Goal: Task Accomplishment & Management: Use online tool/utility

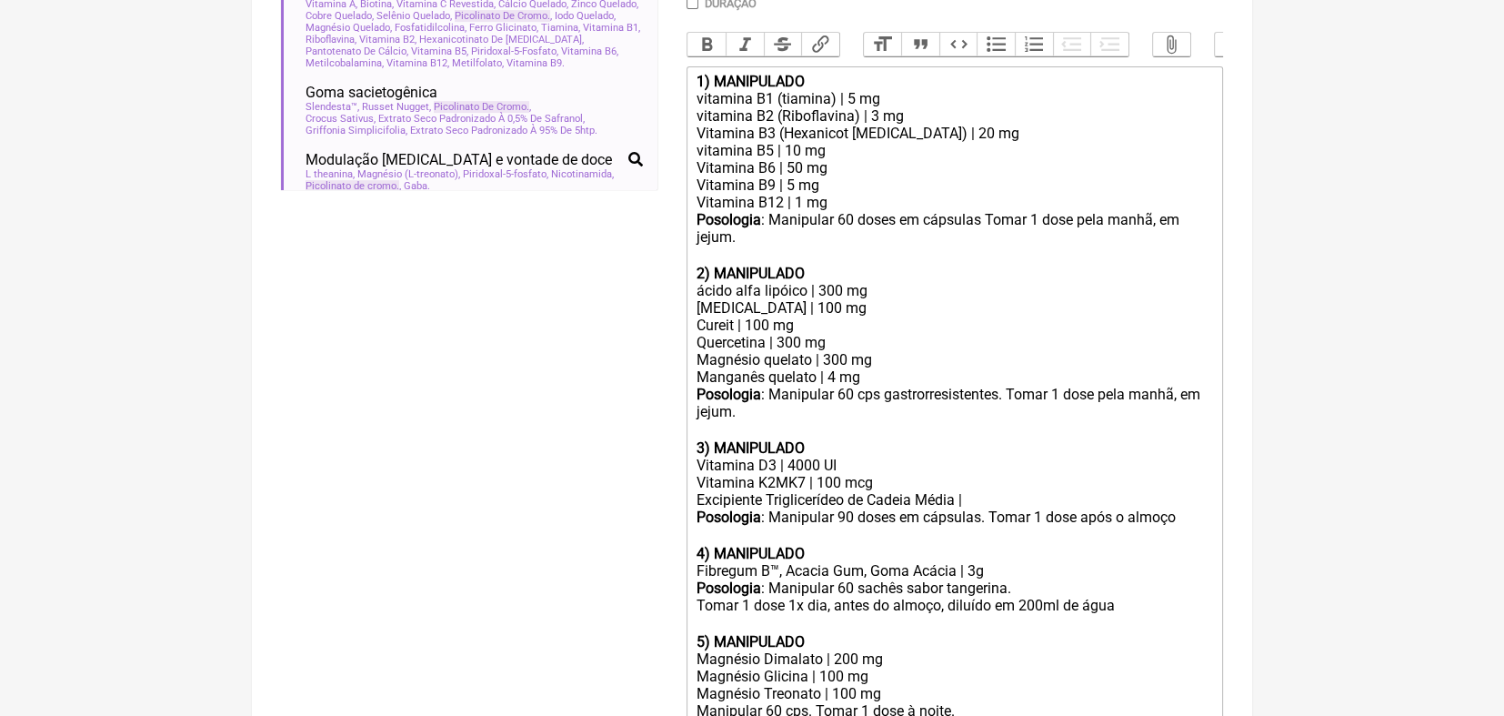
scroll to position [542, 0]
drag, startPoint x: 711, startPoint y: 466, endPoint x: 800, endPoint y: 532, distance: 110.6
click at [800, 532] on trix-editor "1) MANIPULADO vitamina B1 (tiamina) | 5 mg vitamina B2 (Riboflavina) | 3 mg Vit…" at bounding box center [955, 438] width 537 height 747
click at [715, 456] on strong "3) MANIPULADO" at bounding box center [751, 446] width 108 height 17
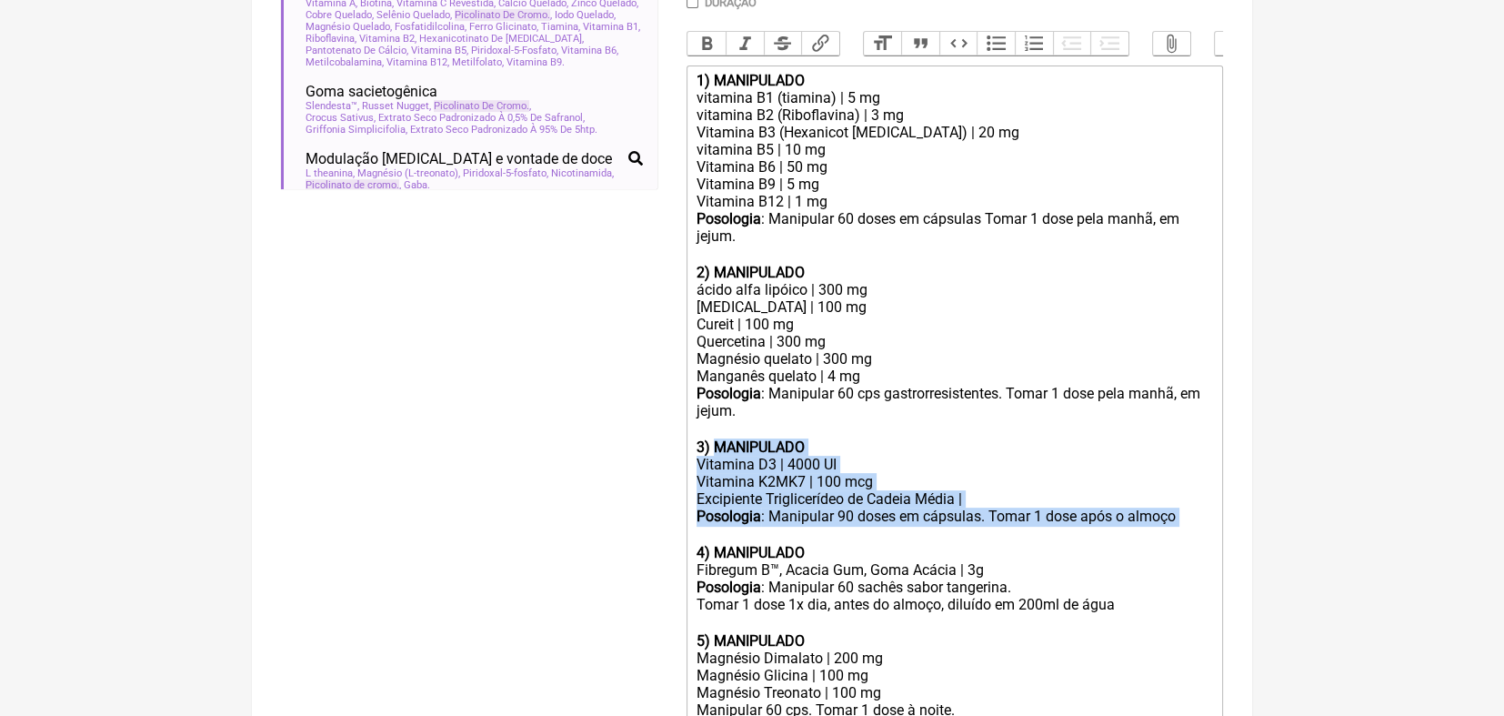
drag, startPoint x: 715, startPoint y: 467, endPoint x: 1185, endPoint y: 540, distance: 475.7
click at [1185, 540] on trix-editor "1) MANIPULADO vitamina B1 (tiamina) | 5 mg vitamina B2 (Riboflavina) | 3 mg Vit…" at bounding box center [955, 438] width 537 height 747
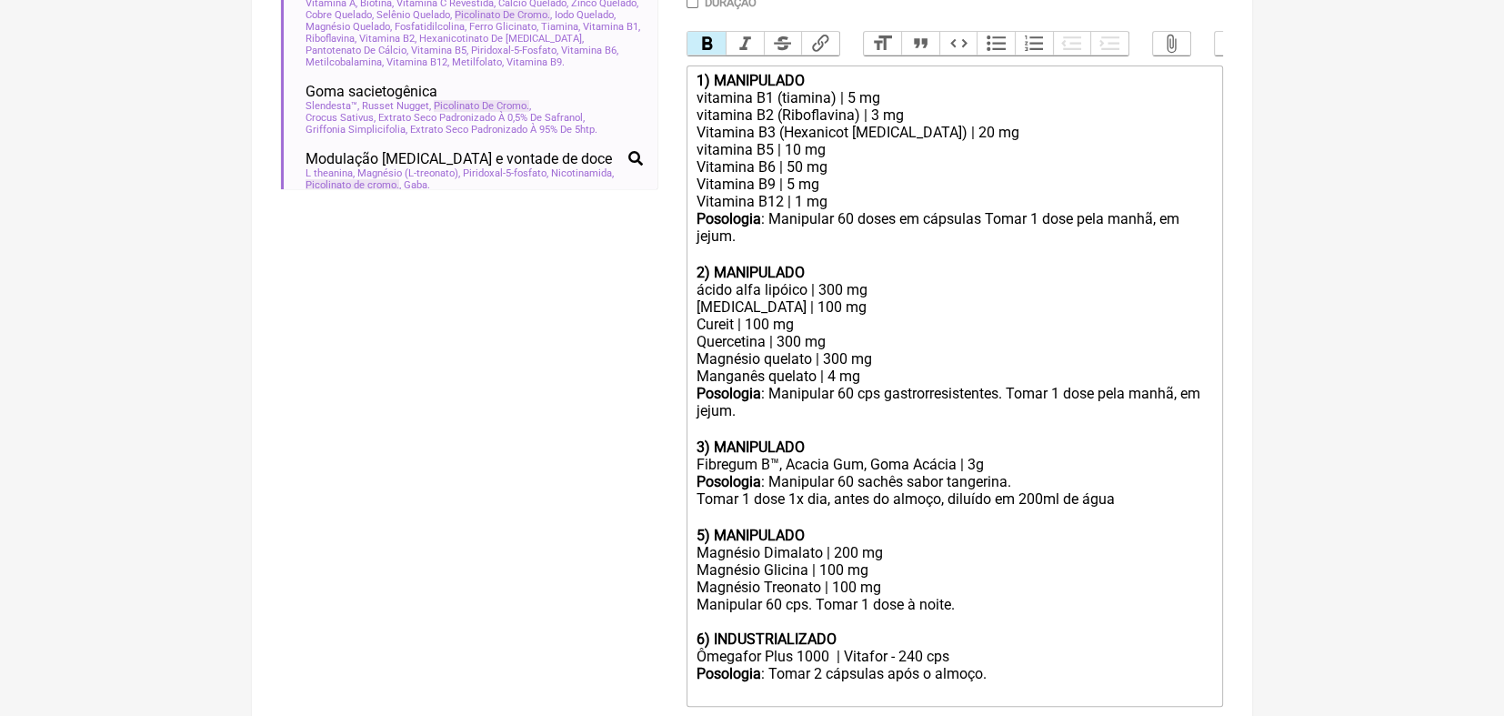
click at [697, 544] on strong "5) MANIPULADO" at bounding box center [751, 535] width 108 height 17
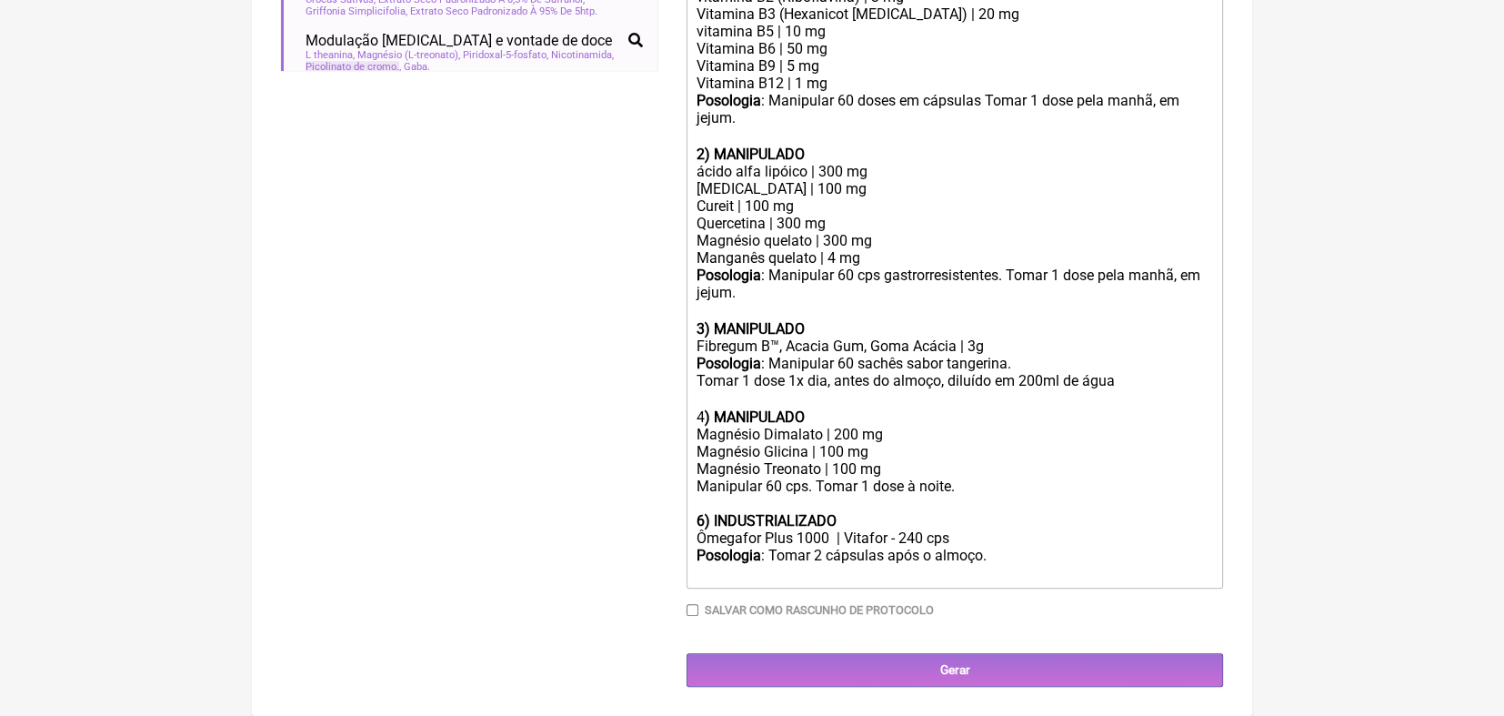
scroll to position [685, 0]
click at [698, 522] on strong "6) INDUSTRIALIZADO" at bounding box center [767, 520] width 140 height 17
type trix-editor "<lor><ipsumd>0) SITAMETCON</adipis></eli><sed>doeiusmo T6 (incidid) | 9 ut</lab…"
click at [694, 610] on input "Salvar como rascunho de Protocolo" at bounding box center [693, 610] width 12 height 12
checkbox input "true"
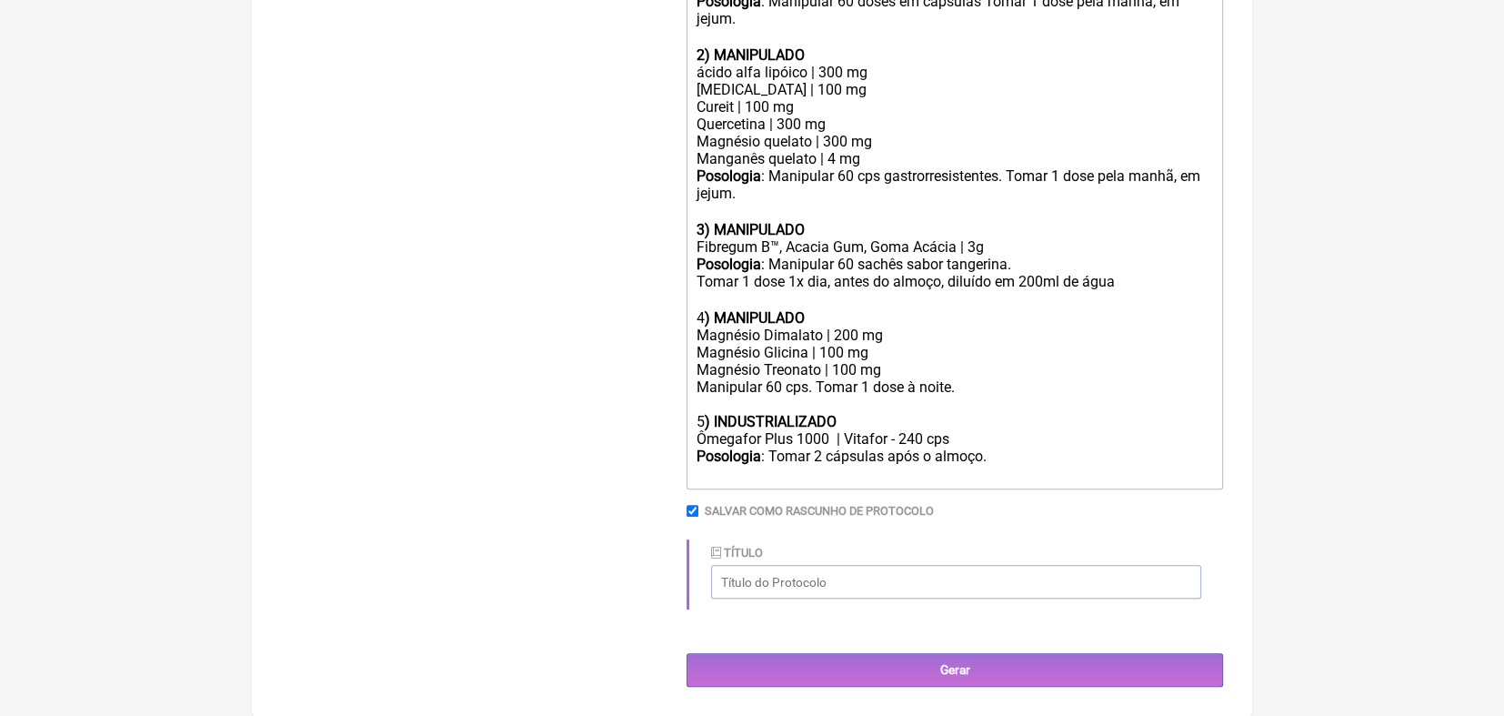
scroll to position [785, 0]
click at [1023, 585] on input "Título" at bounding box center [956, 582] width 490 height 34
type input "Resistência à insulina e dislipidemia"
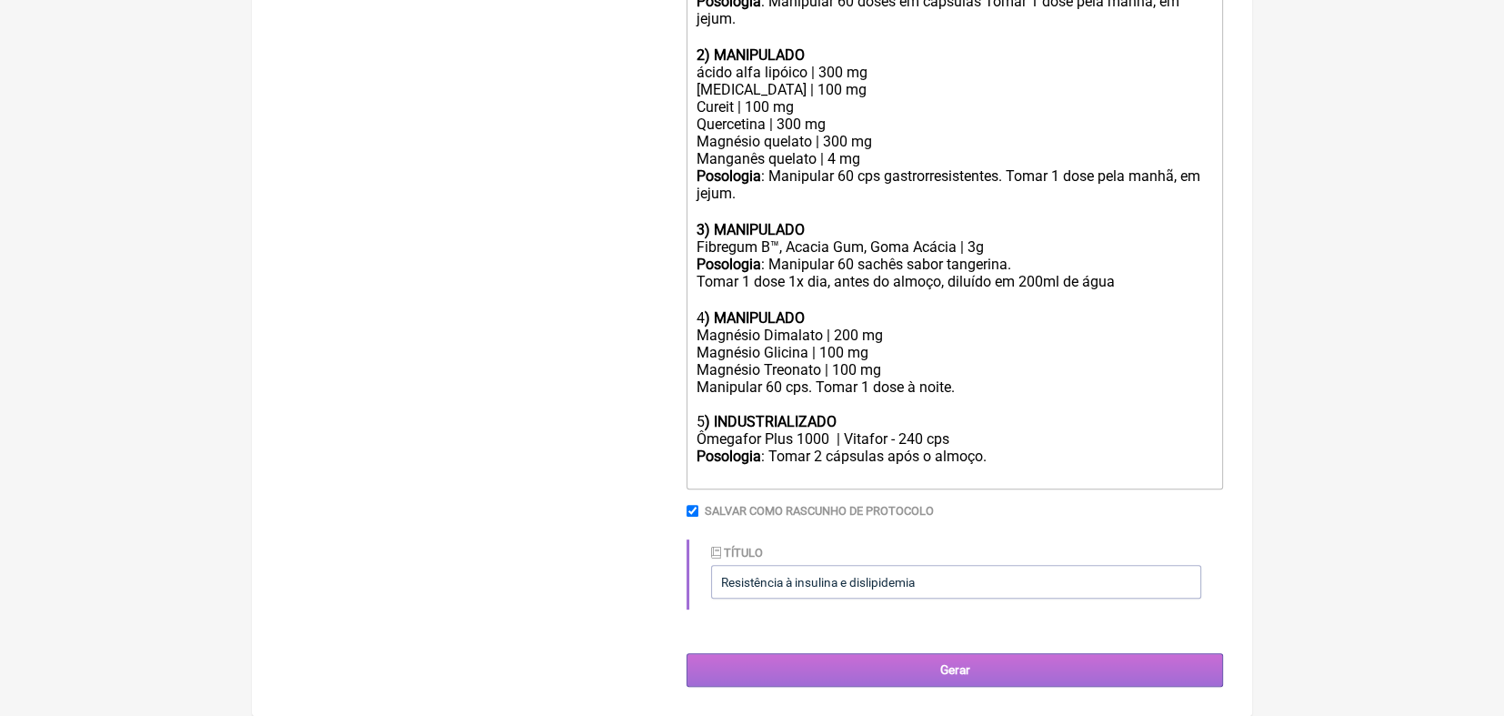
click at [946, 669] on input "Gerar" at bounding box center [955, 670] width 537 height 34
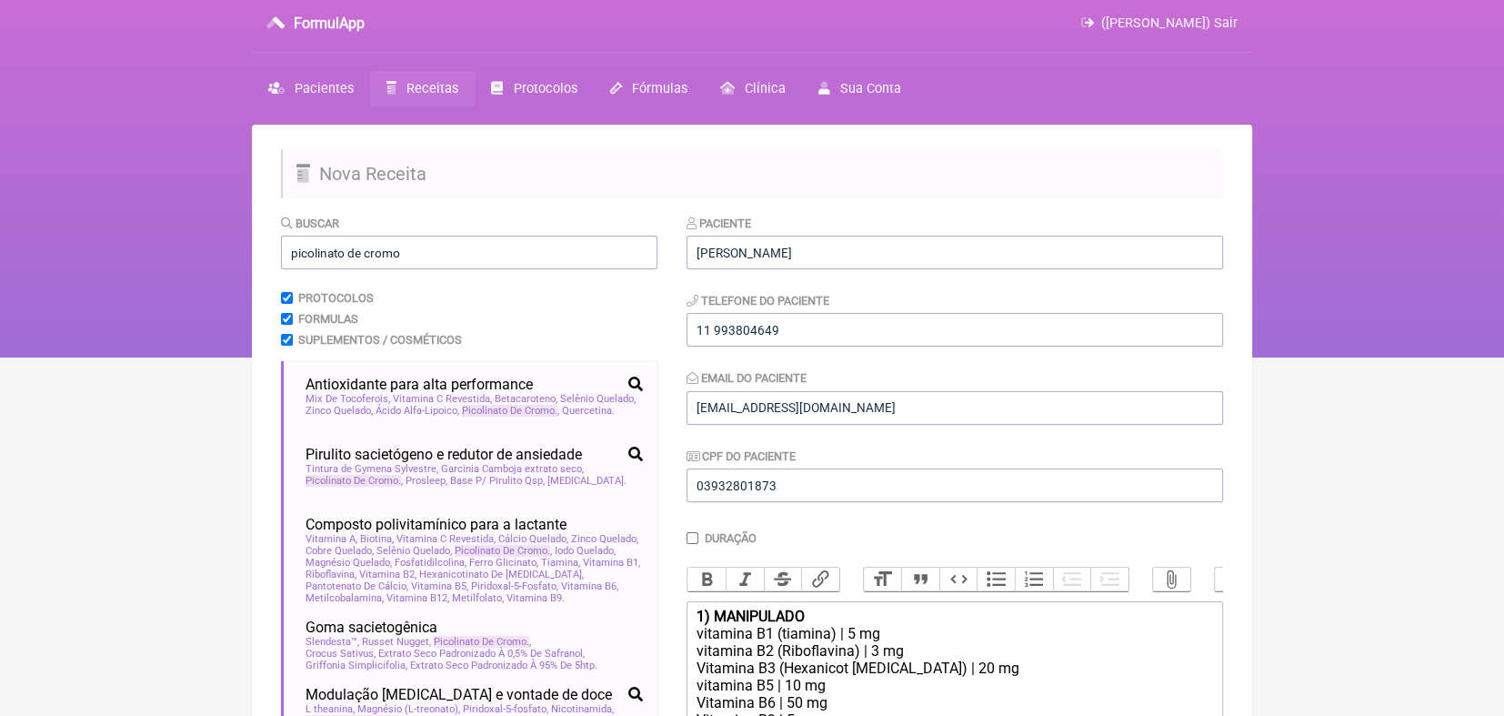
scroll to position [0, 0]
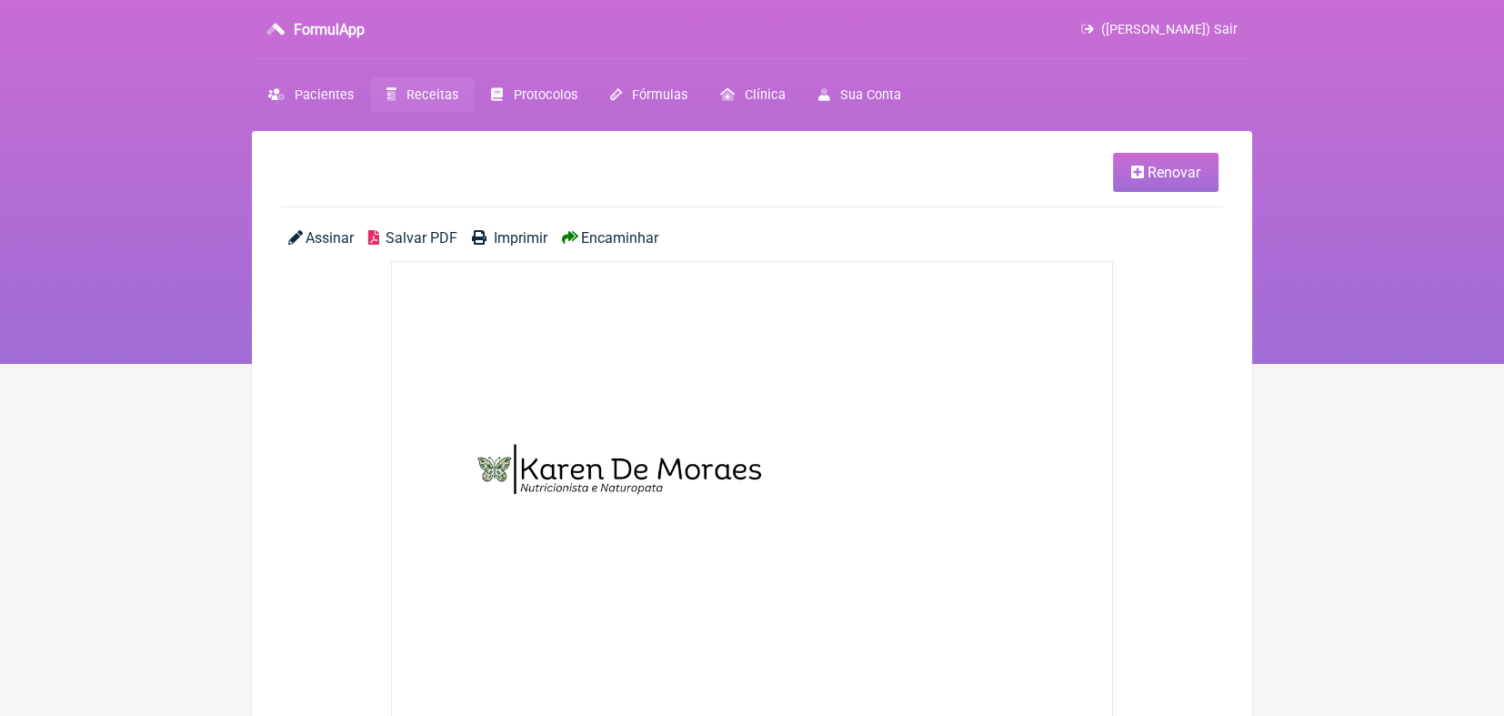
click at [622, 236] on span "Encaminhar" at bounding box center [619, 237] width 77 height 17
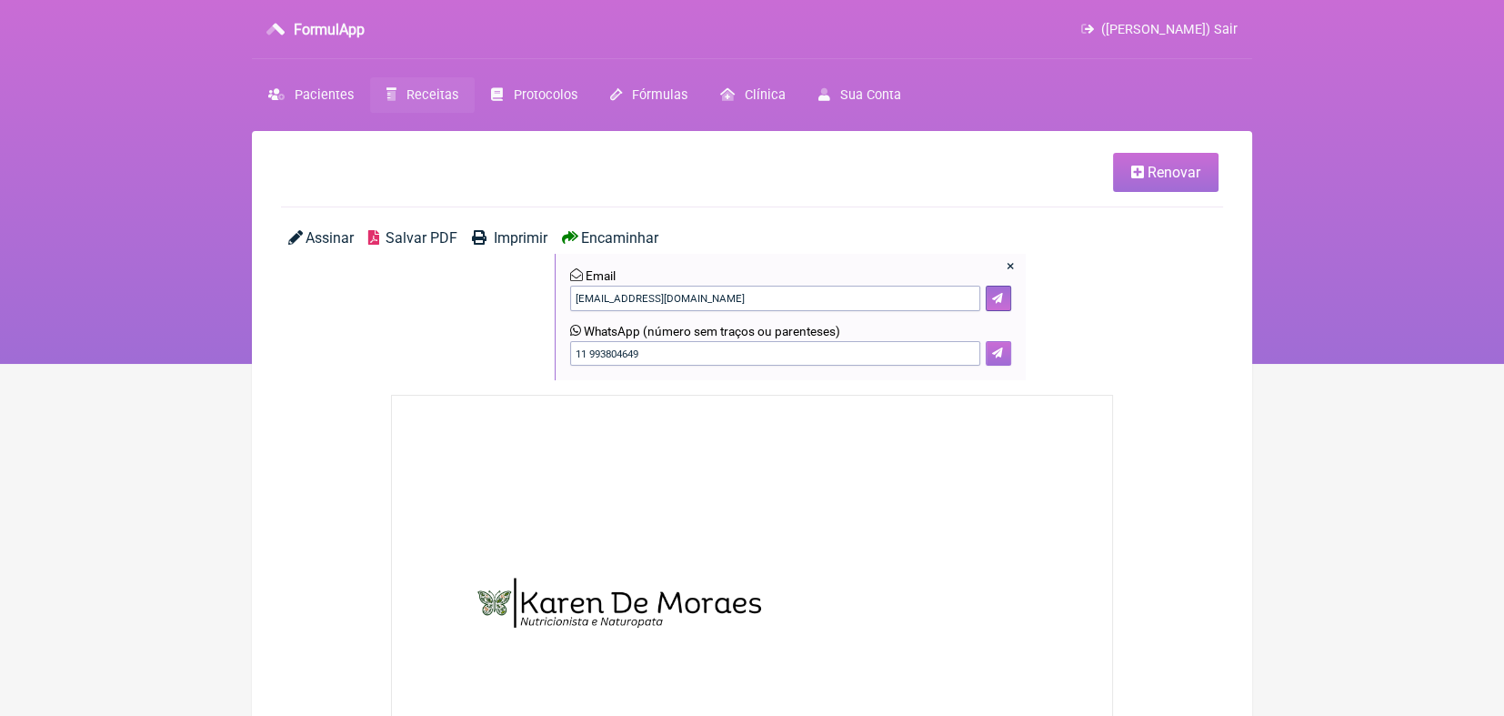
click at [1000, 356] on icon at bounding box center [997, 352] width 11 height 11
